Goal: Find specific page/section: Find specific page/section

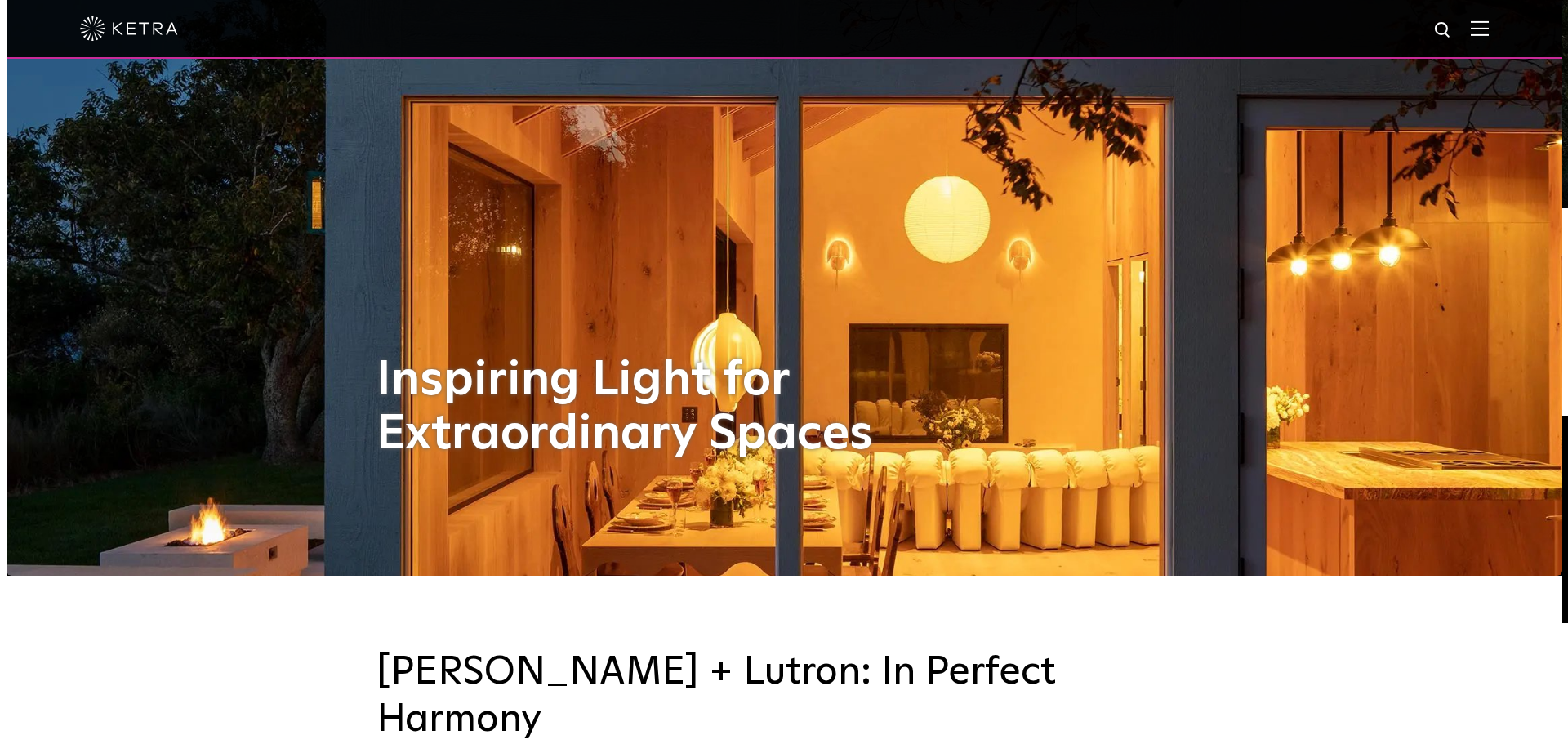
scroll to position [81, 0]
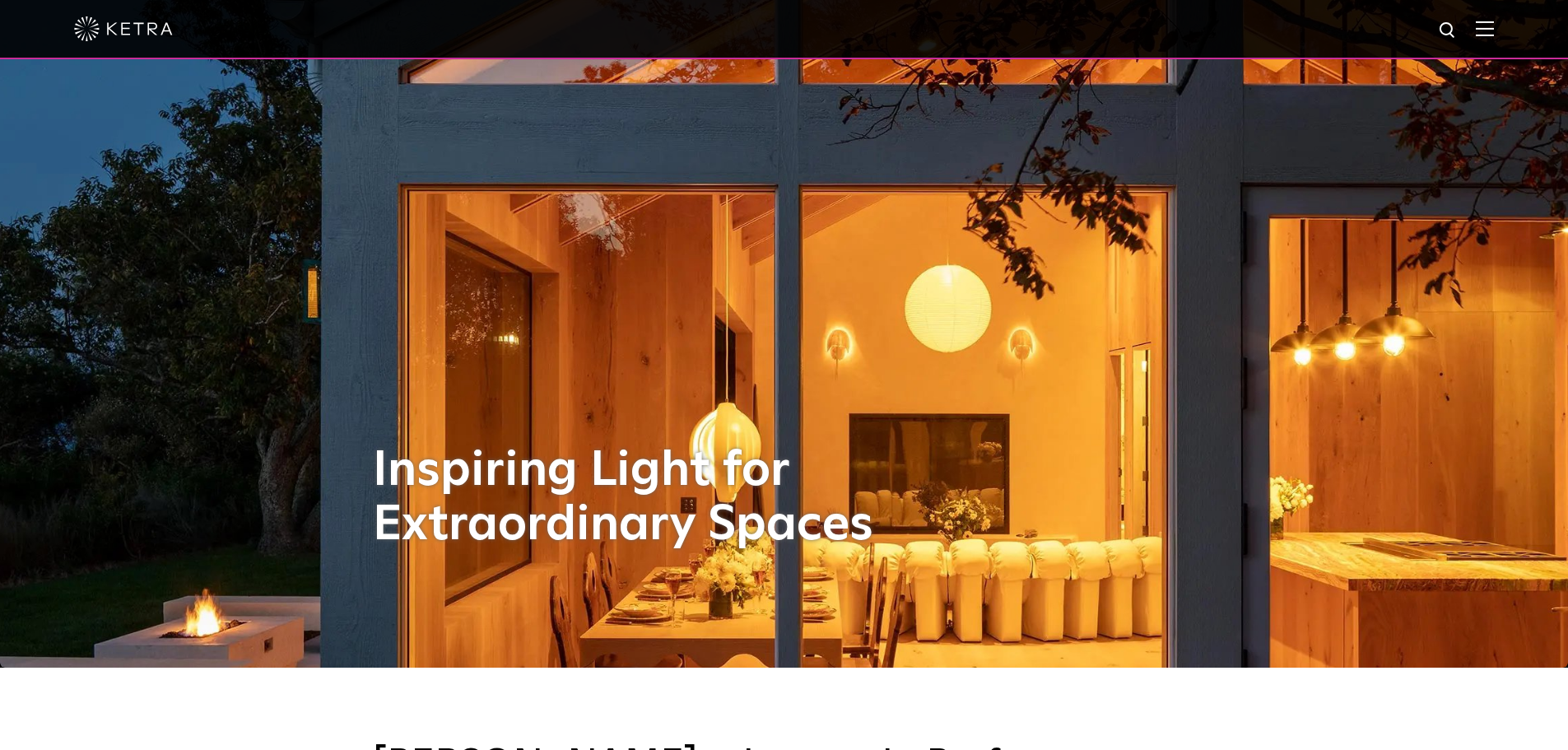
click at [1494, 23] on img at bounding box center [1485, 28] width 18 height 15
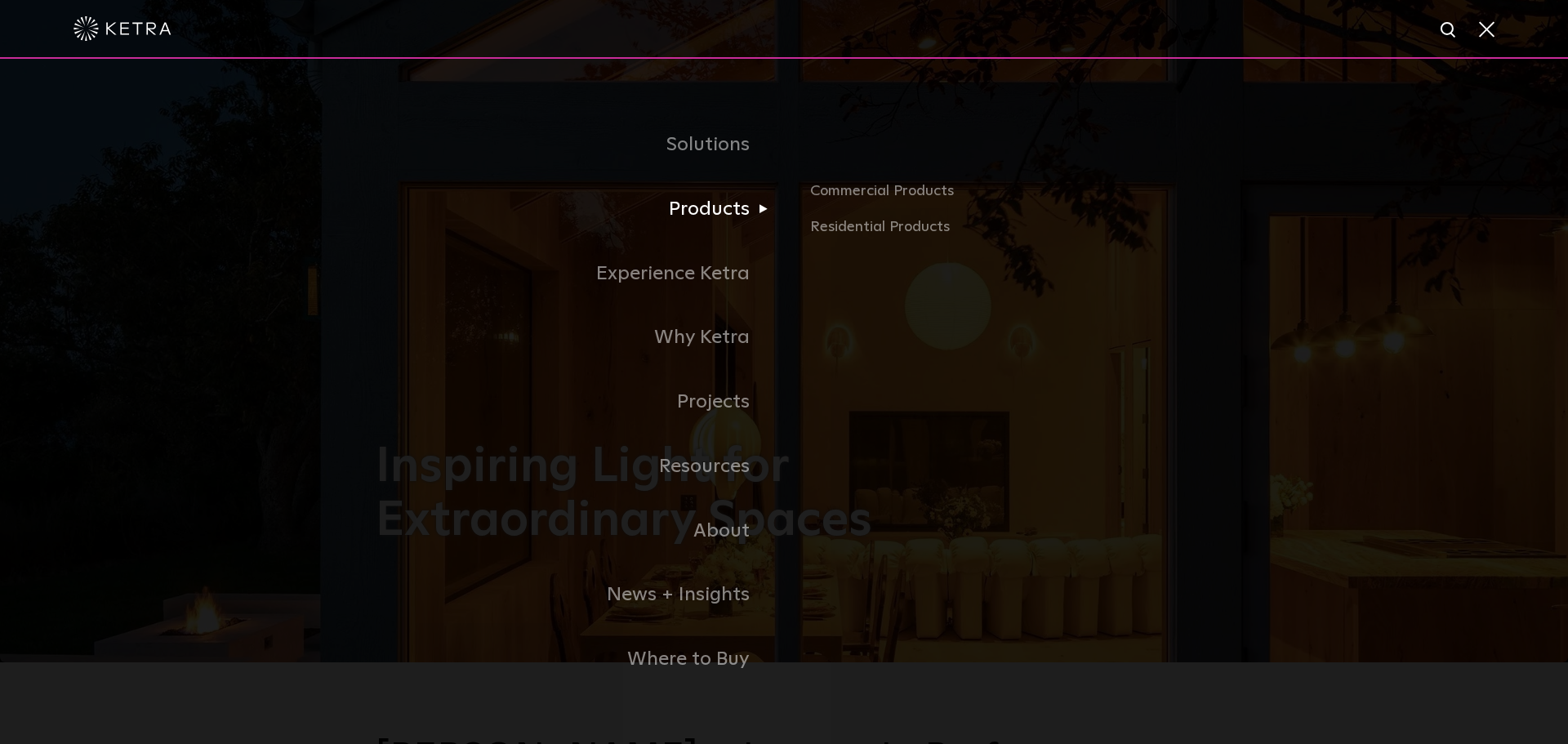
click at [695, 218] on link "Products" at bounding box center [579, 210] width 408 height 64
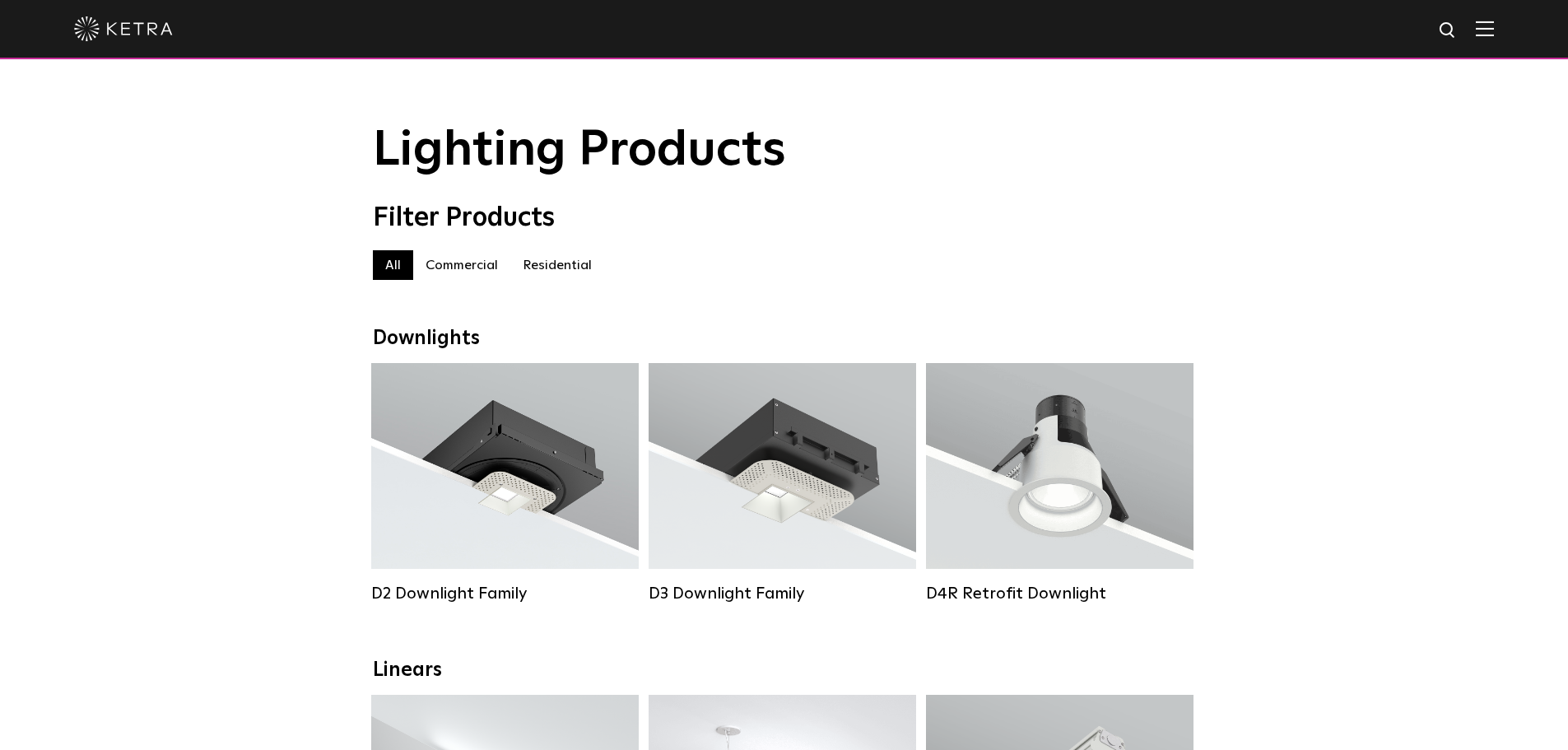
click at [1450, 34] on div at bounding box center [784, 29] width 1420 height 58
click at [1459, 28] on img at bounding box center [1448, 31] width 21 height 21
click at [1257, 35] on input "text" at bounding box center [1290, 31] width 210 height 37
type input "km0004"
click at [1396, 18] on button "Search" at bounding box center [1408, 30] width 24 height 24
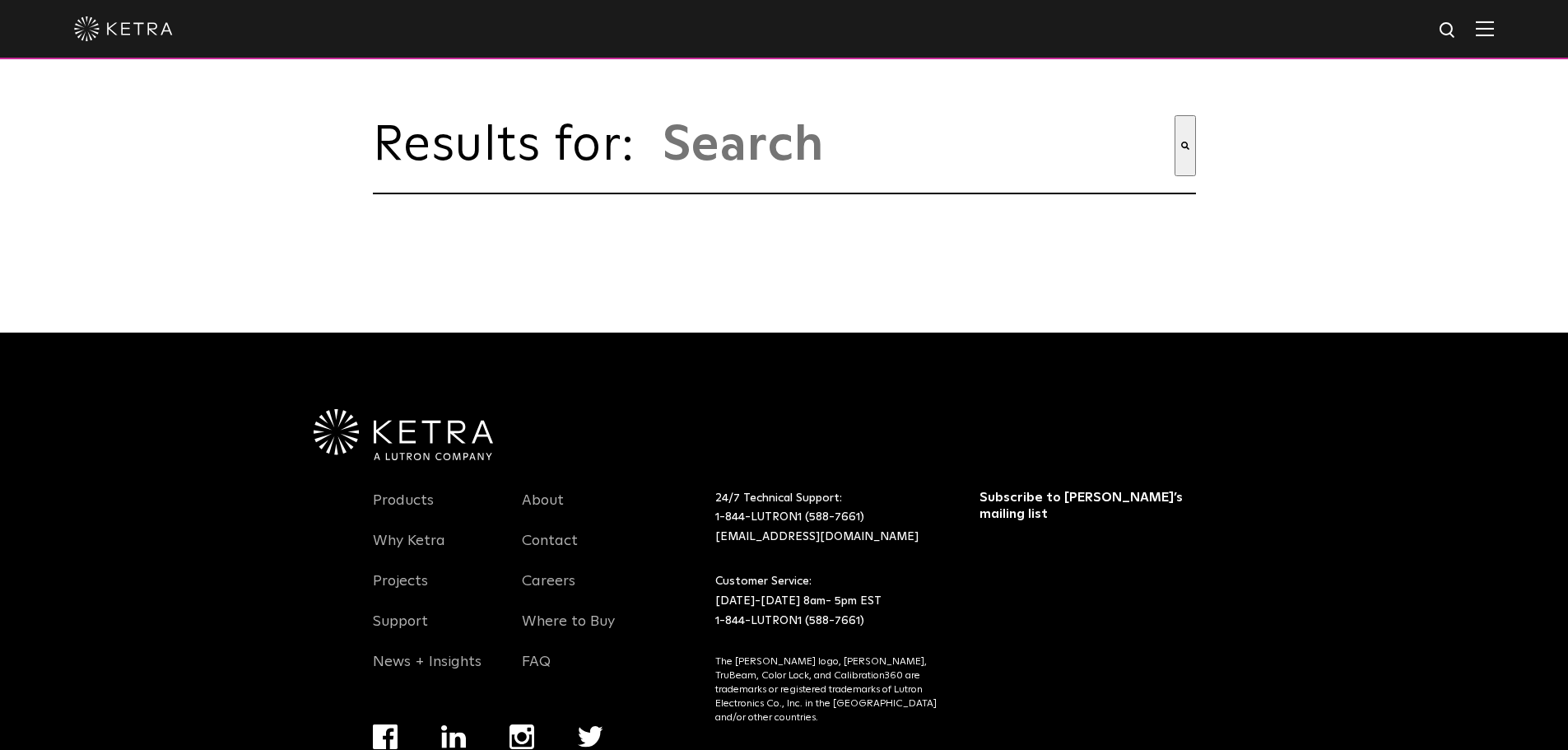
type input "km0004"
